Goal: Find specific page/section: Find specific page/section

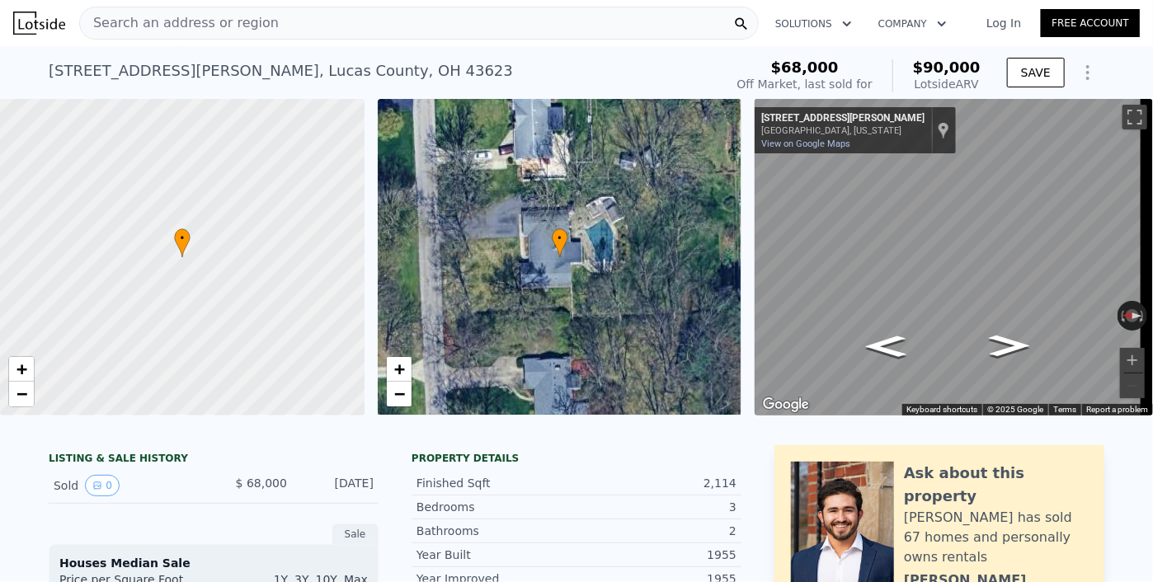
click at [551, 28] on div "Search an address or region" at bounding box center [419, 23] width 680 height 33
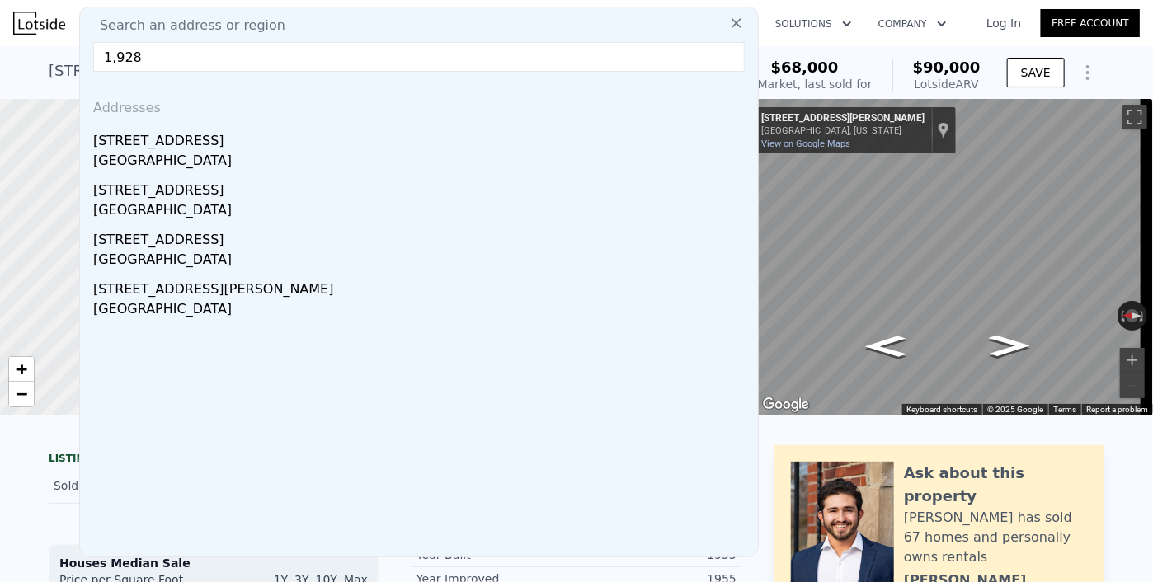
drag, startPoint x: 367, startPoint y: 58, endPoint x: 75, endPoint y: 59, distance: 292.0
paste input "[STREET_ADDRESS]"
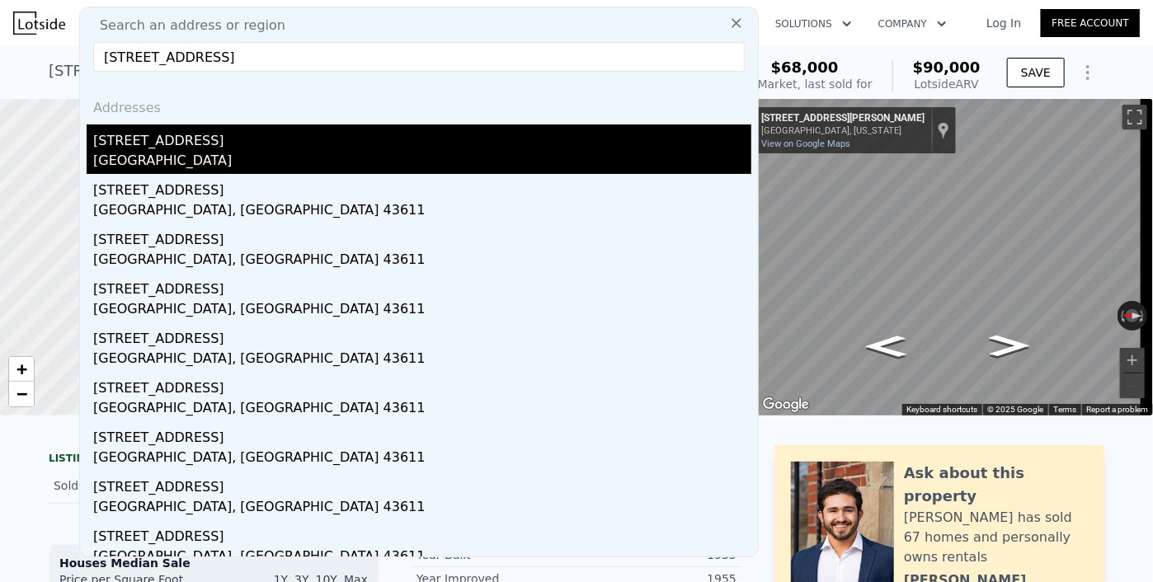
type input "[STREET_ADDRESS]"
click at [228, 153] on div "[GEOGRAPHIC_DATA]" at bounding box center [422, 162] width 658 height 23
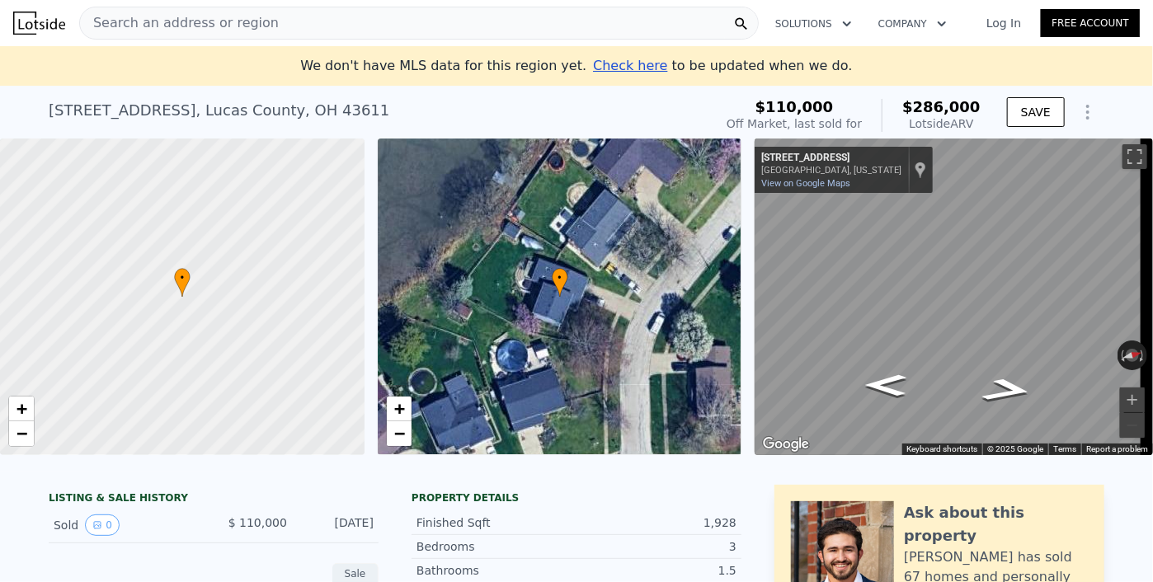
click at [295, 24] on div "Search an address or region" at bounding box center [419, 23] width 680 height 33
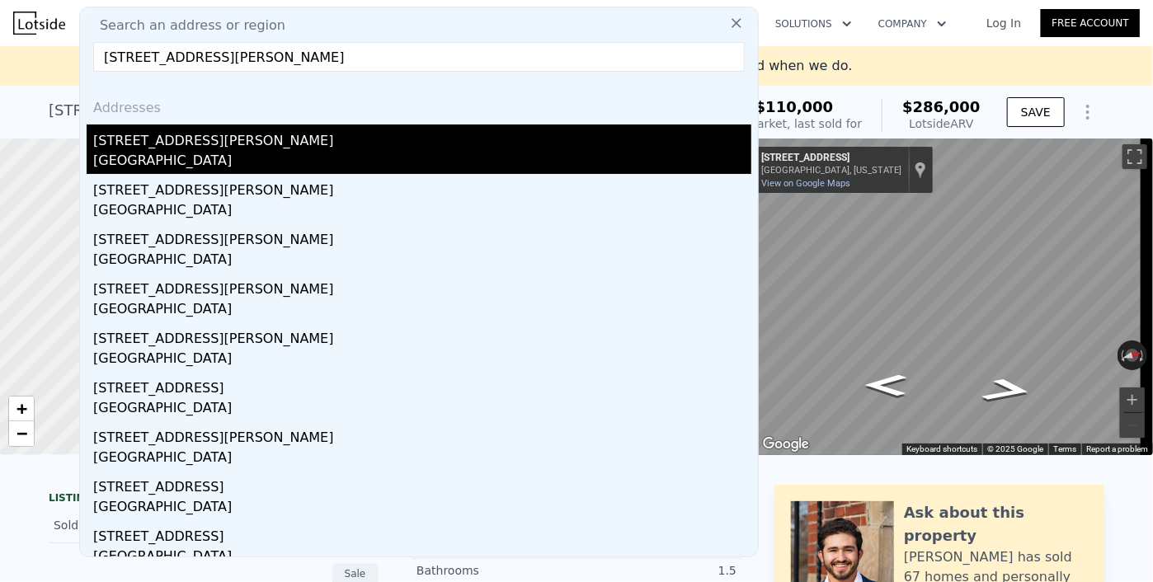
type input "[STREET_ADDRESS][PERSON_NAME]"
click at [228, 149] on div "[STREET_ADDRESS][PERSON_NAME]" at bounding box center [422, 138] width 658 height 26
